Goal: Communication & Community: Ask a question

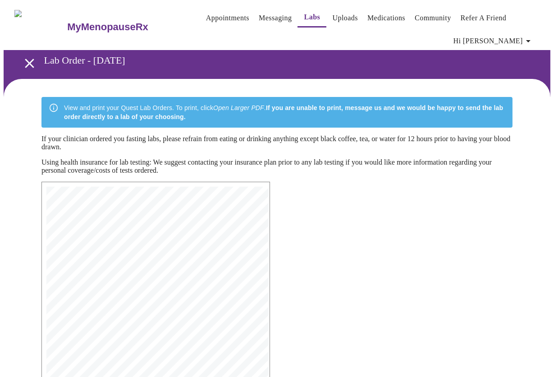
click at [260, 18] on link "Messaging" at bounding box center [275, 18] width 33 height 13
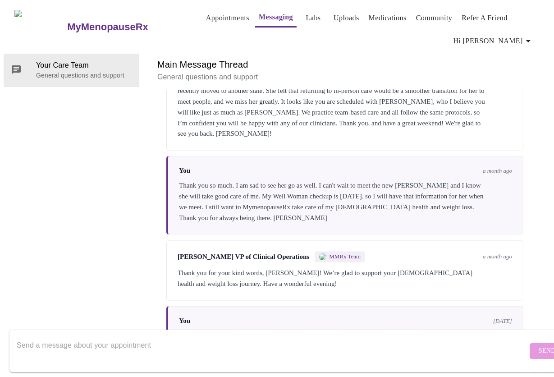
scroll to position [1879, 0]
